Goal: Transaction & Acquisition: Download file/media

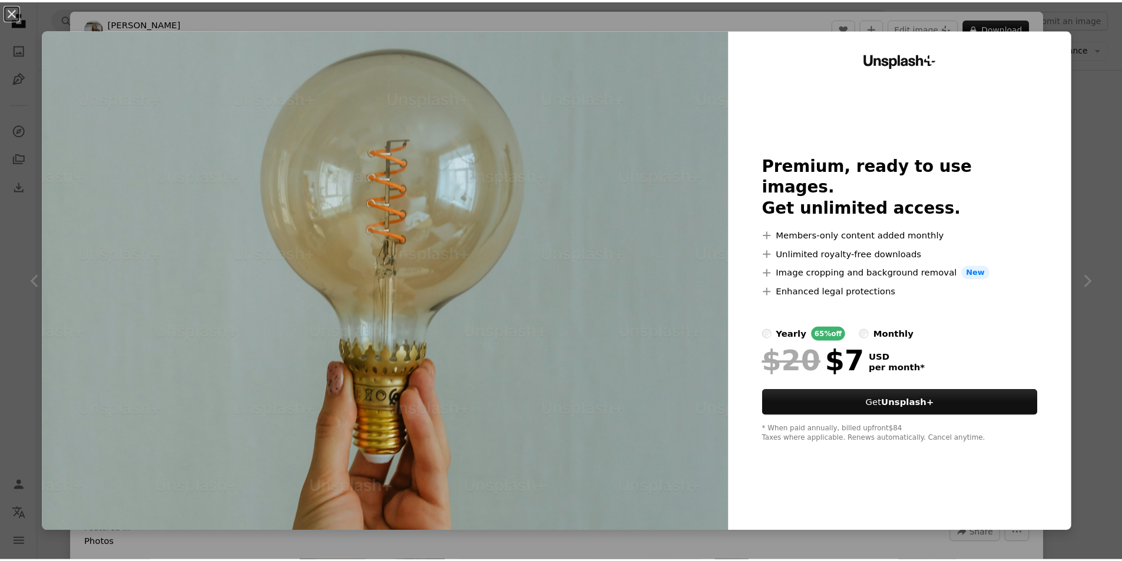
scroll to position [393, 0]
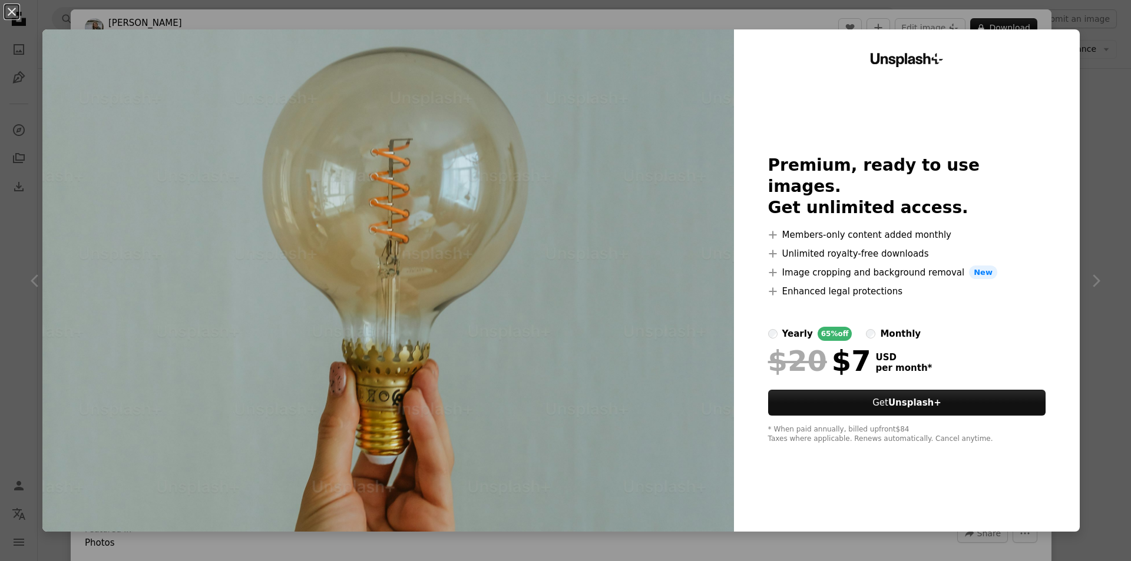
click at [1093, 190] on div "An X shape Unsplash+ Premium, ready to use images. Get unlimited access. A plus…" at bounding box center [565, 280] width 1131 height 561
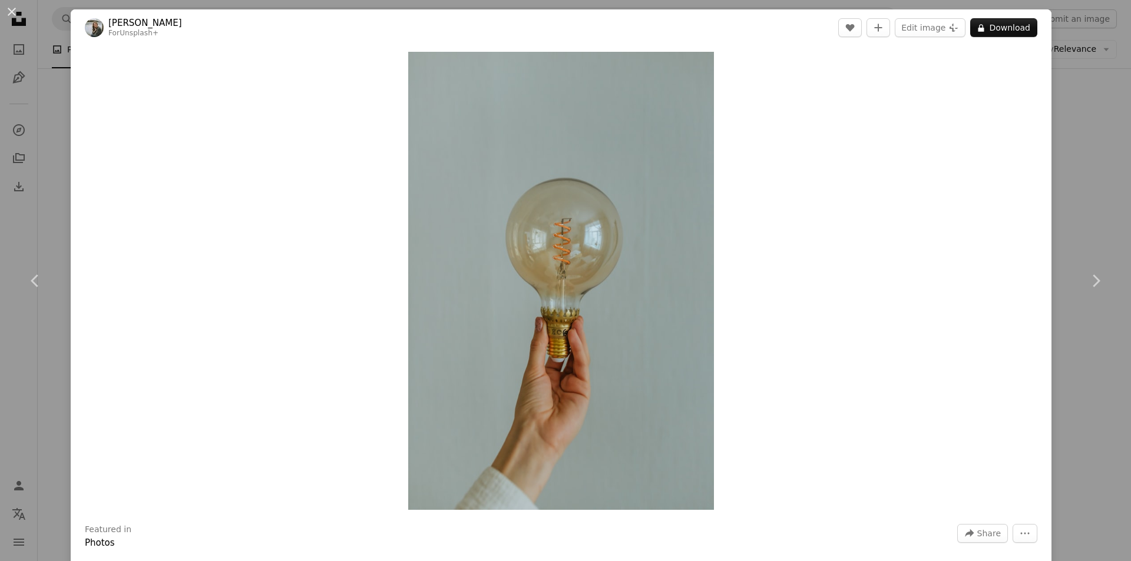
click at [1073, 199] on div "An X shape Chevron left Chevron right [PERSON_NAME] For Unsplash+ A heart A plu…" at bounding box center [565, 280] width 1131 height 561
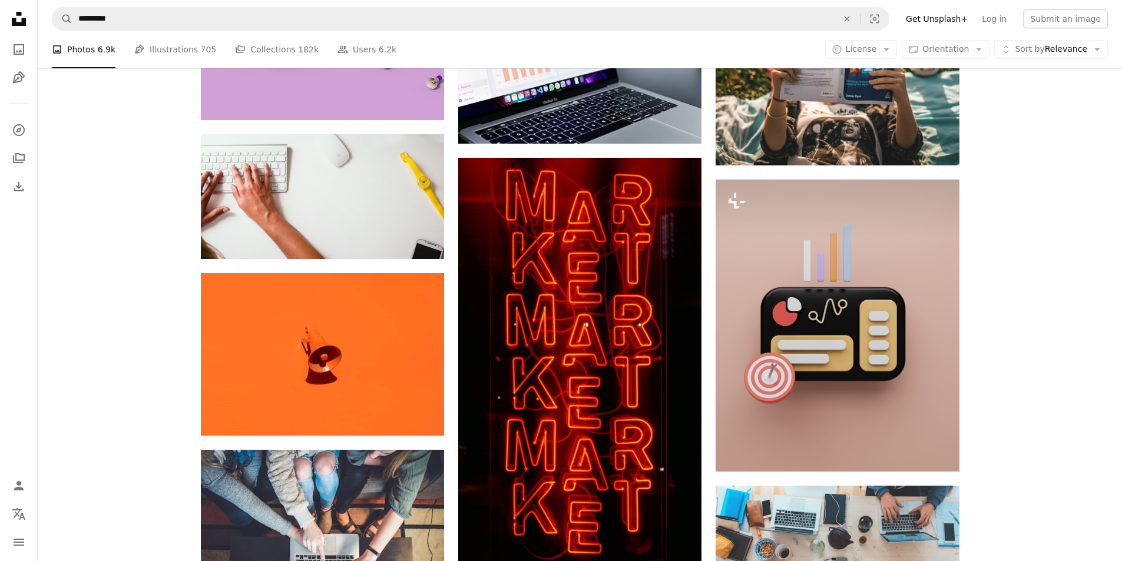
scroll to position [2356, 0]
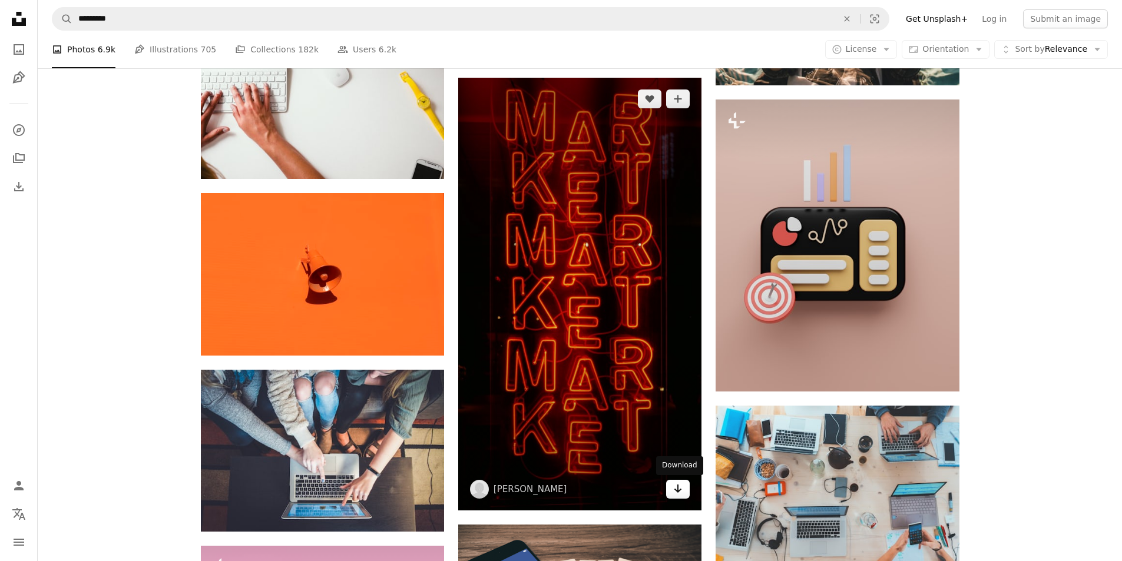
click at [677, 487] on icon "Arrow pointing down" at bounding box center [677, 489] width 9 height 14
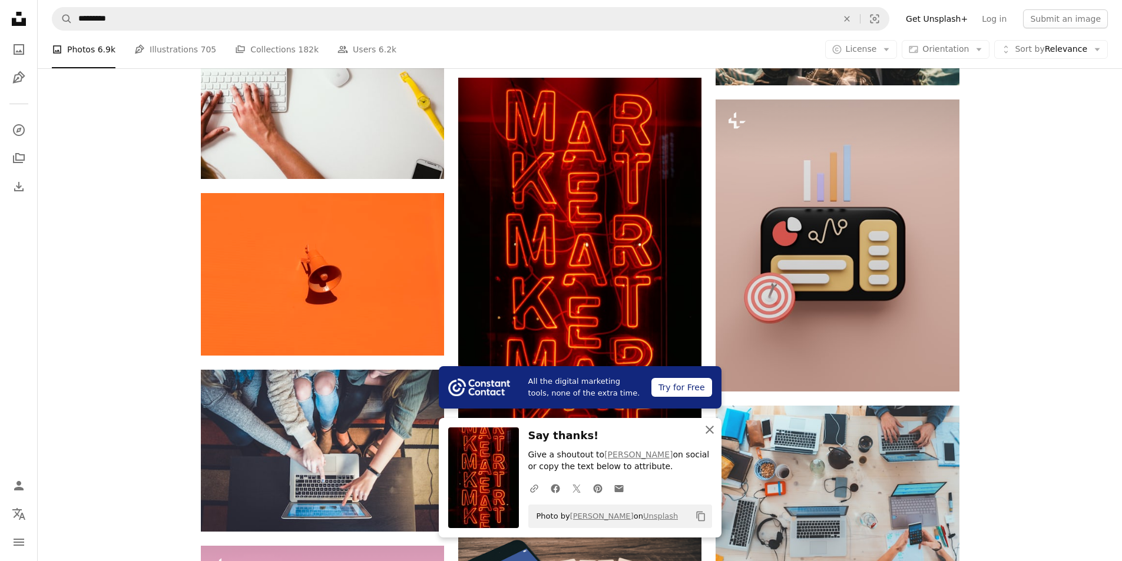
click at [707, 427] on icon "button" at bounding box center [710, 430] width 8 height 8
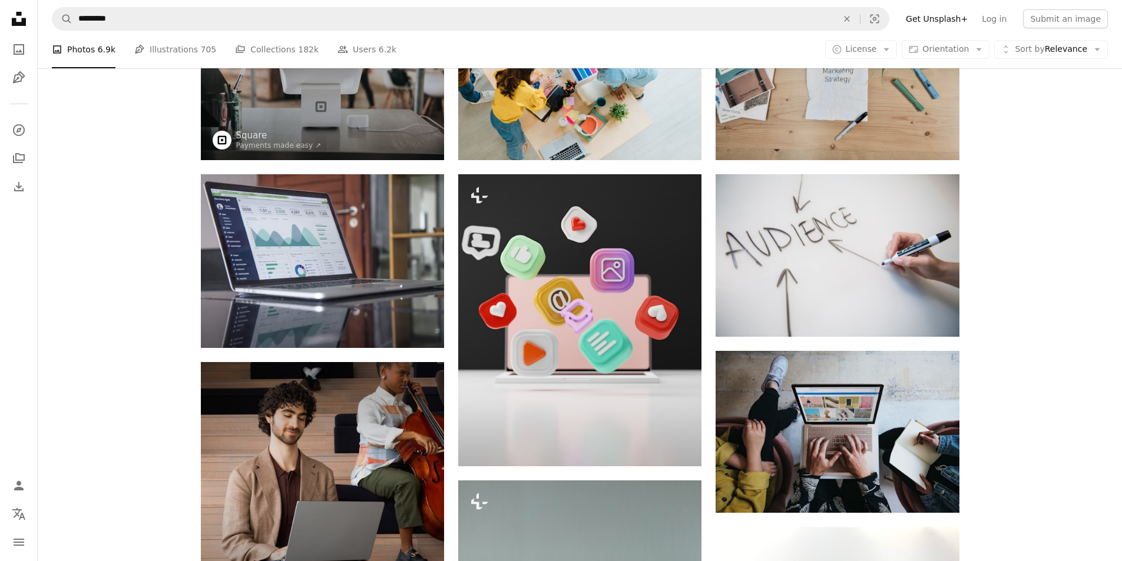
scroll to position [0, 0]
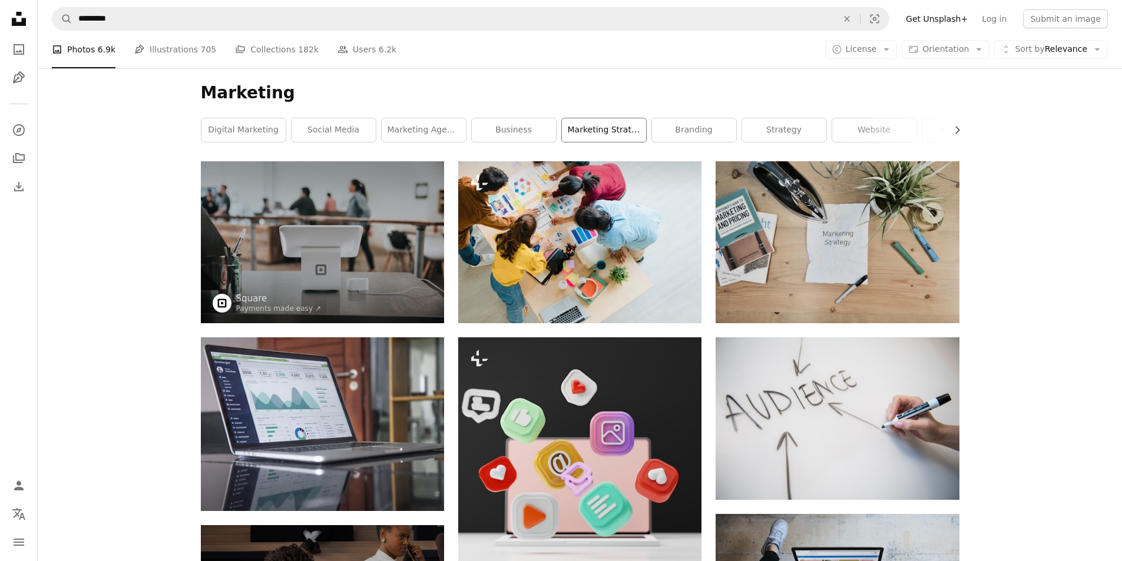
click at [624, 135] on link "marketing strategy" at bounding box center [604, 130] width 84 height 24
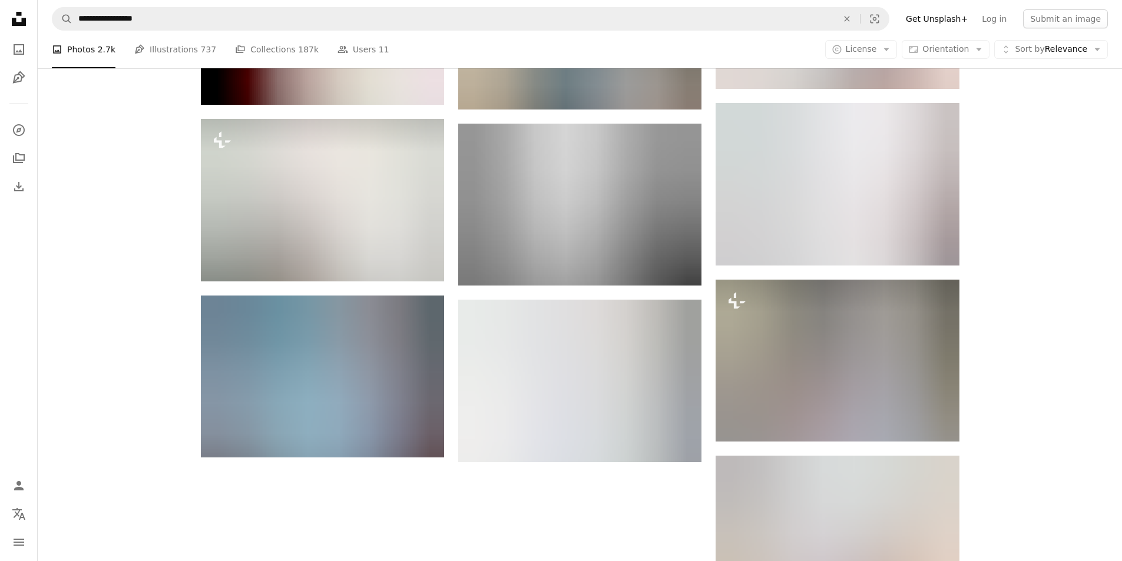
scroll to position [1080, 0]
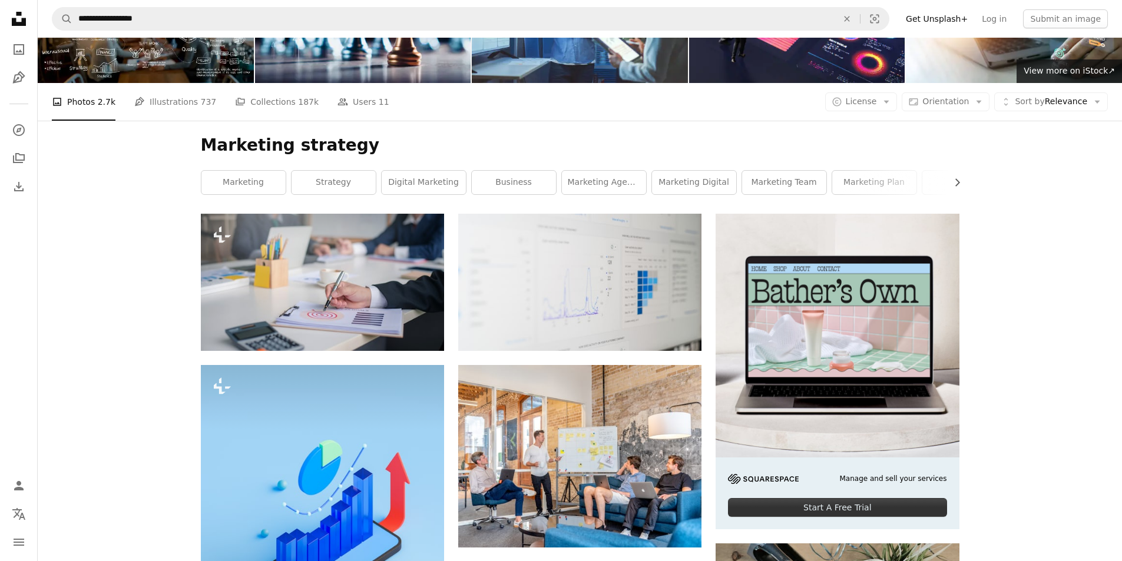
scroll to position [0, 0]
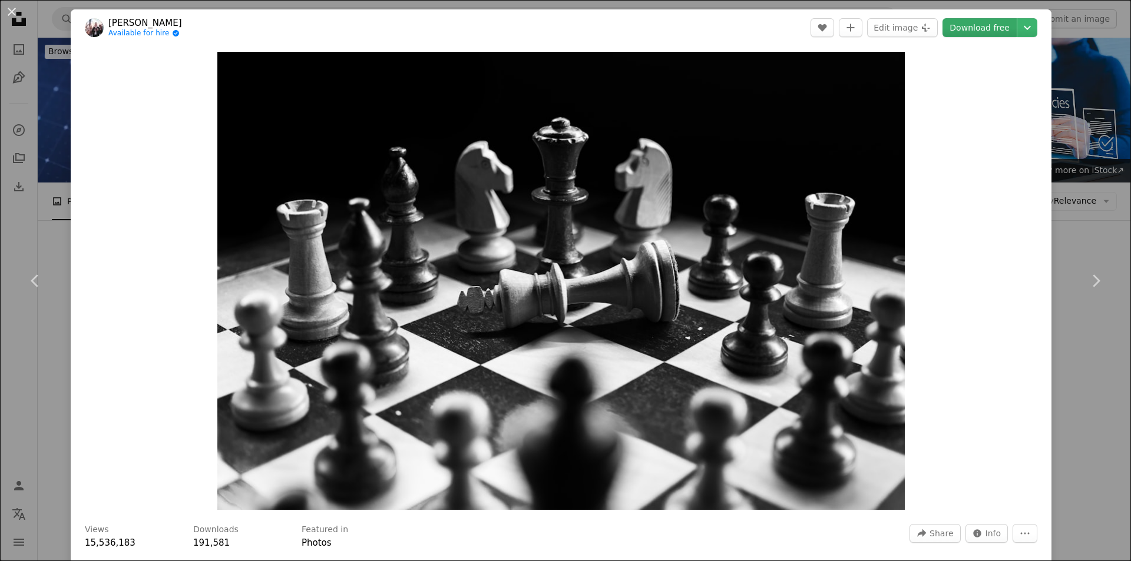
click at [976, 27] on link "Download free" at bounding box center [979, 27] width 74 height 19
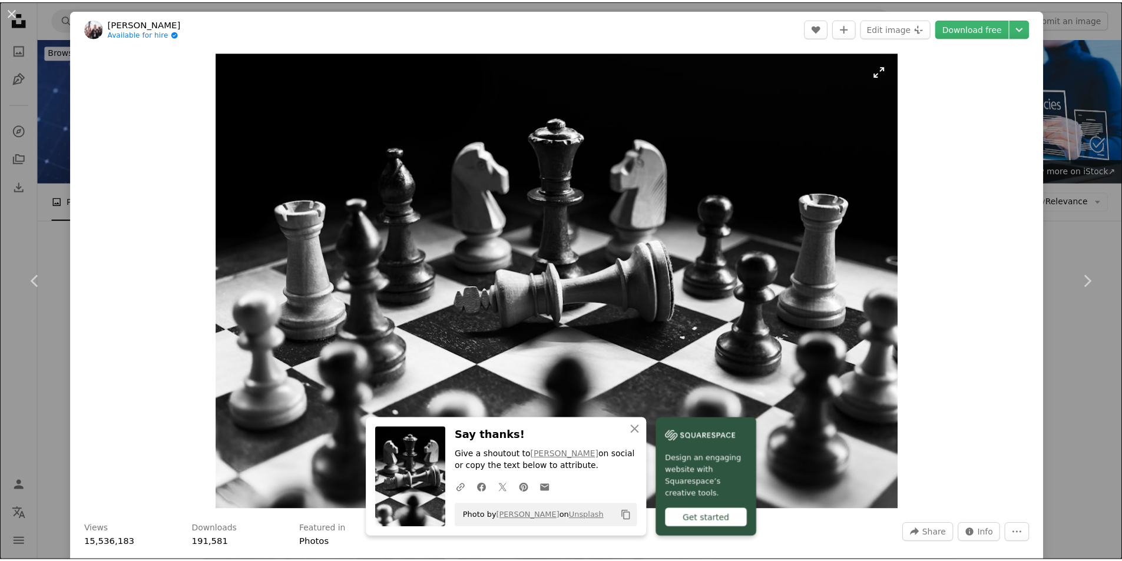
scroll to position [491, 0]
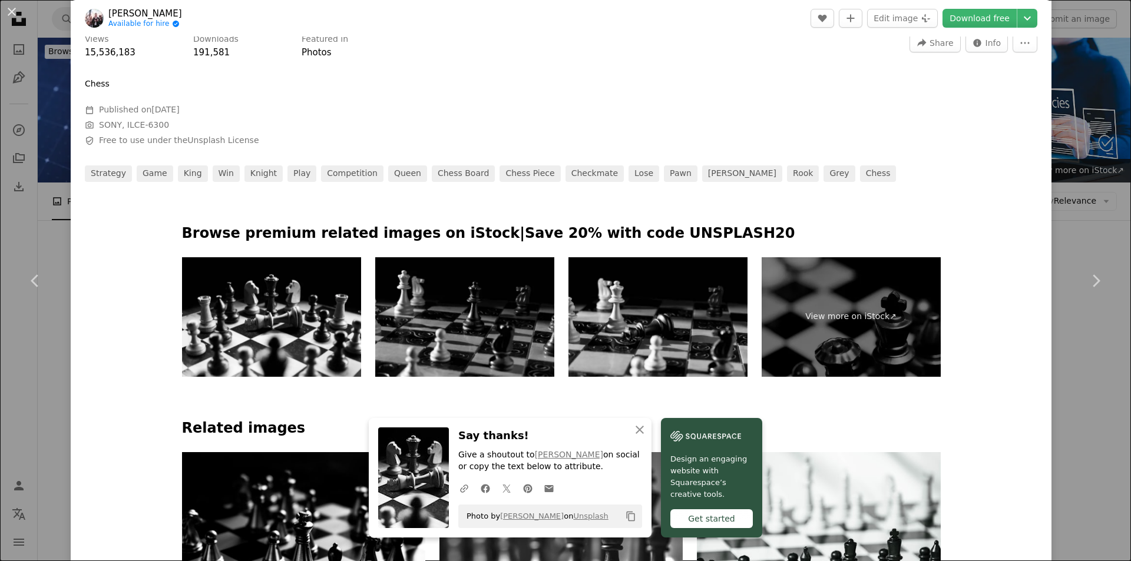
click at [1068, 117] on div "An X shape Chevron left Chevron right An X shape Close Say thanks! Give a shout…" at bounding box center [565, 280] width 1131 height 561
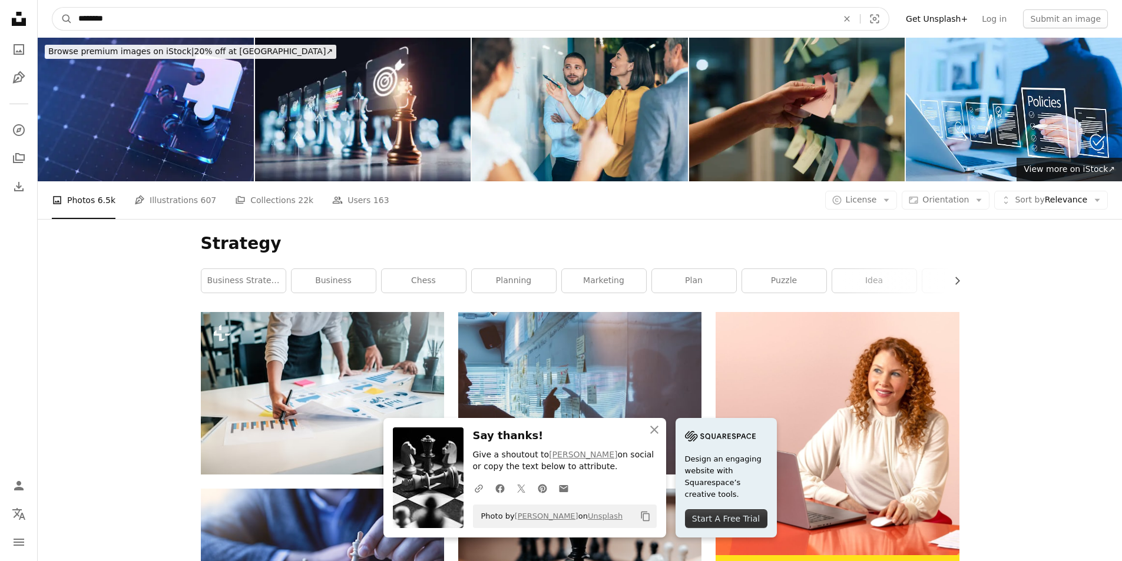
drag, startPoint x: 195, startPoint y: 18, endPoint x: 42, endPoint y: 22, distance: 153.2
click at [42, 22] on nav "A magnifying glass ******** An X shape Visual search Filters Get Unsplash+ Log …" at bounding box center [580, 19] width 1084 height 38
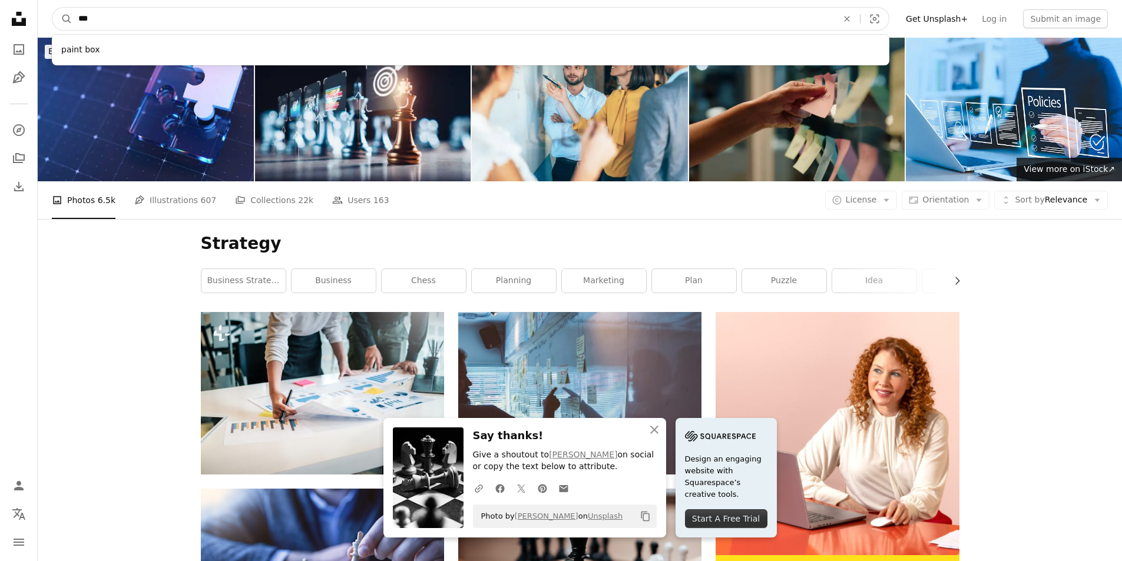
type input "***"
click at [52, 8] on button "A magnifying glass" at bounding box center [62, 19] width 20 height 22
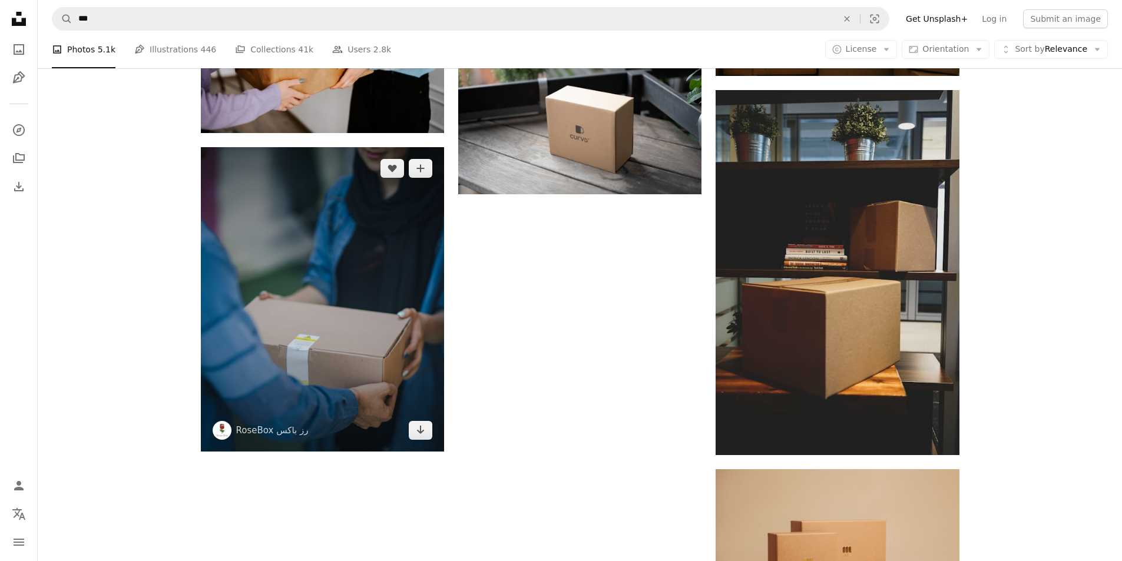
scroll to position [1570, 0]
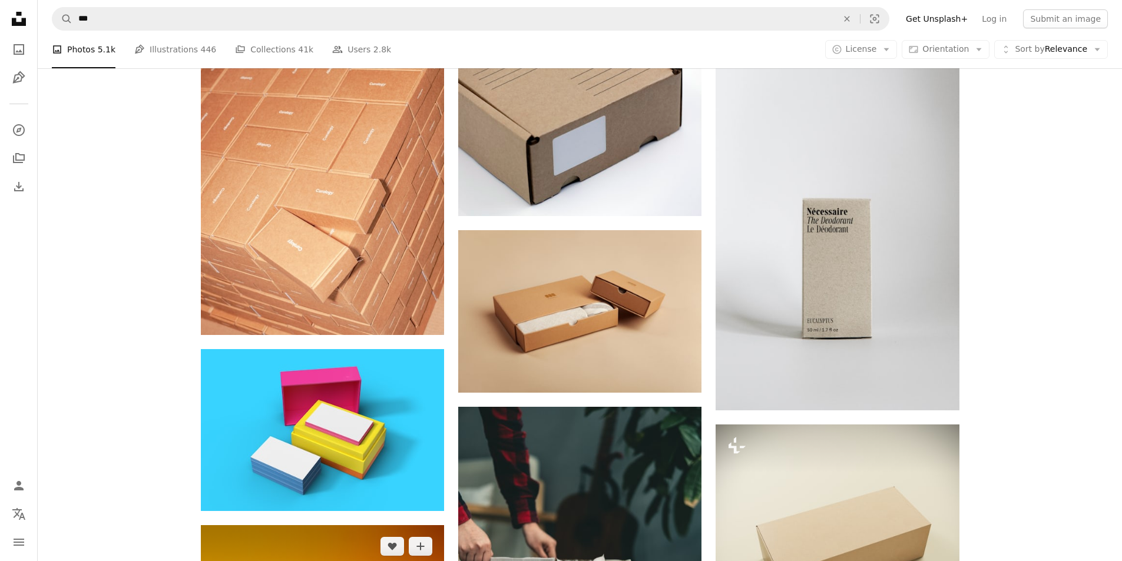
scroll to position [4025, 0]
